Goal: Find specific page/section: Find specific page/section

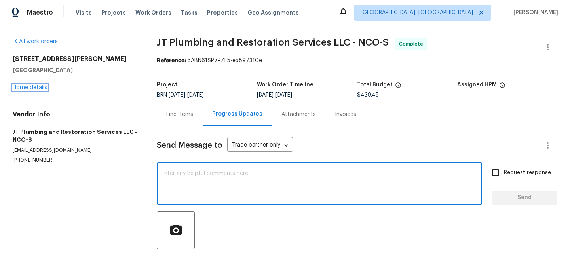
click at [34, 86] on link "Home details" at bounding box center [30, 88] width 34 height 6
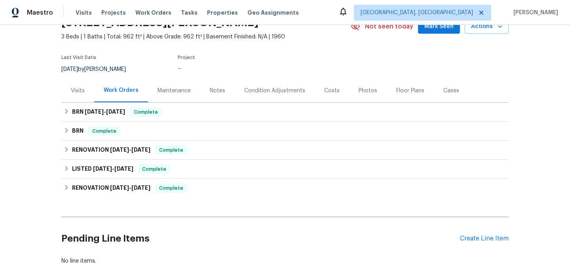
scroll to position [46, 0]
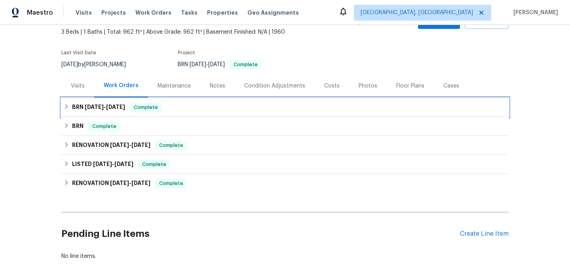
click at [75, 115] on div "BRN 8/29/25 - 9/2/25 Complete" at bounding box center [284, 107] width 447 height 19
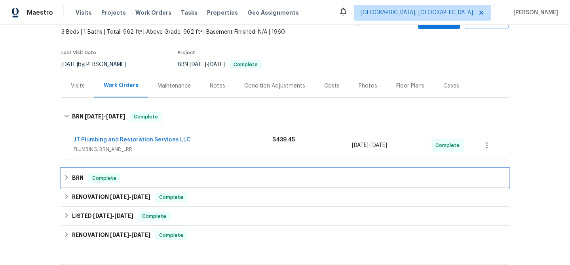
click at [77, 179] on h6 "BRN" at bounding box center [77, 178] width 11 height 10
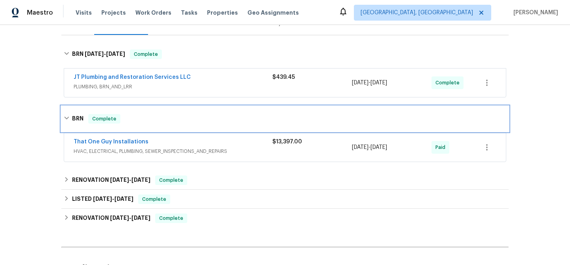
scroll to position [113, 0]
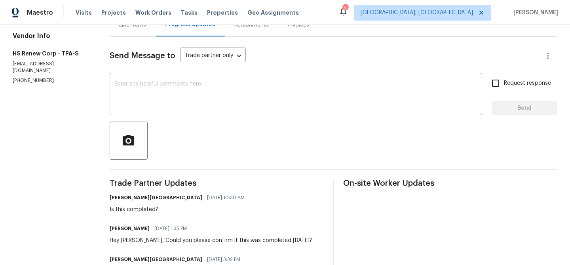
scroll to position [105, 0]
